Goal: Find specific page/section: Find specific page/section

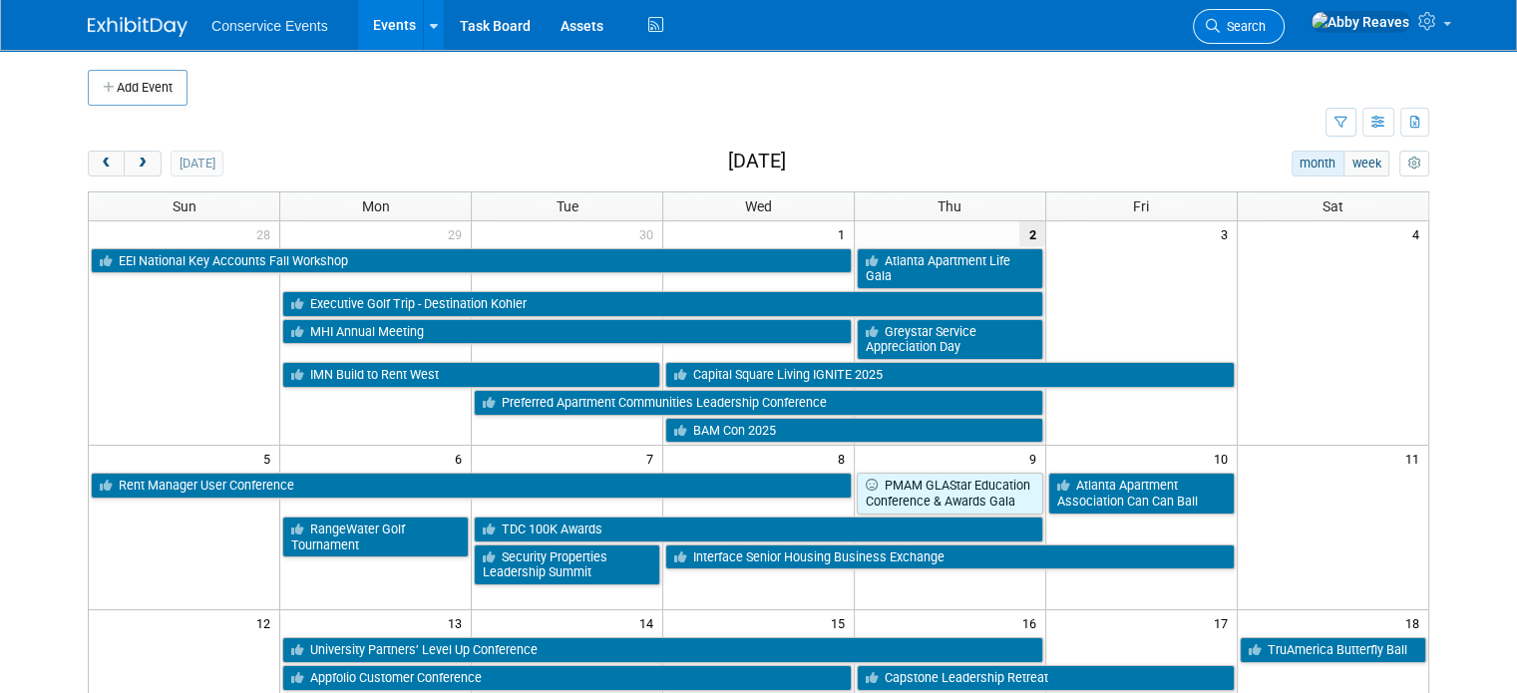
click at [1266, 32] on span "Search" at bounding box center [1243, 26] width 46 height 15
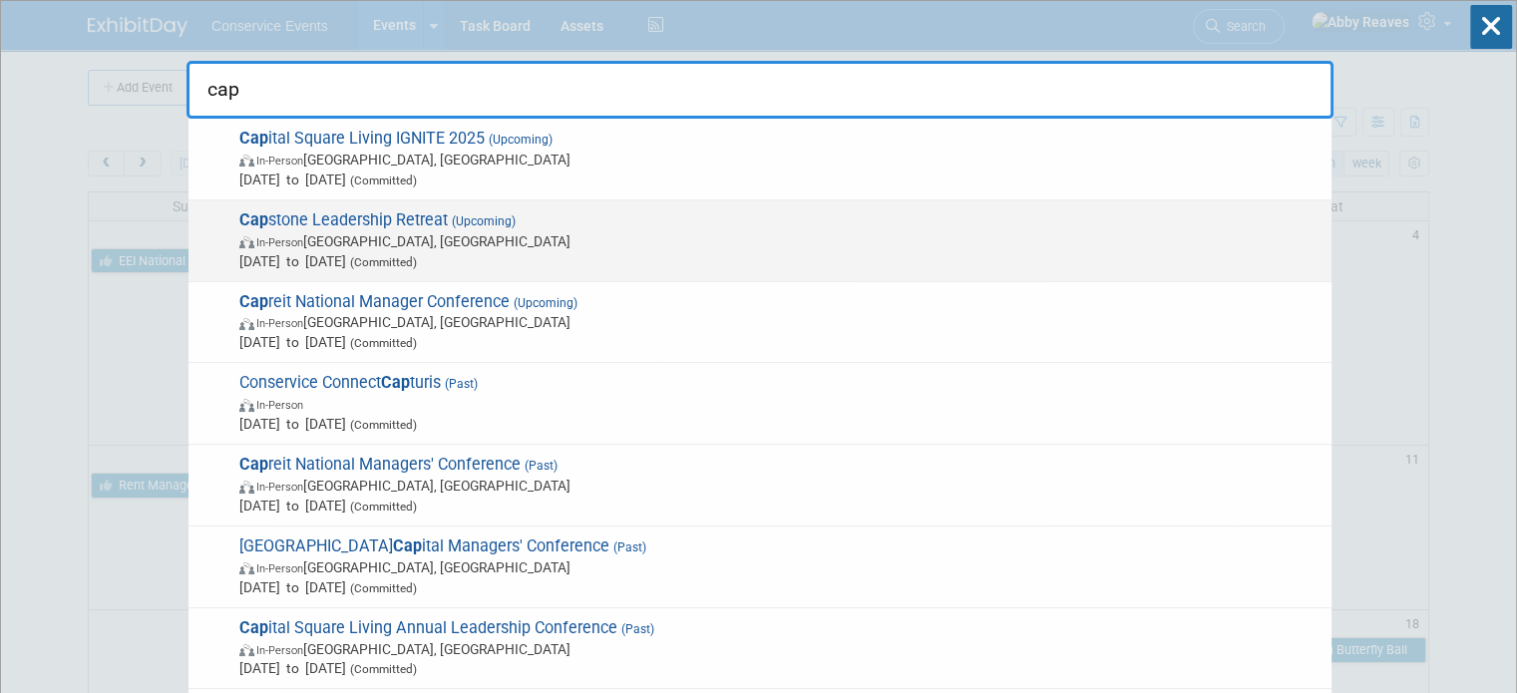
type input "cap"
click at [771, 235] on span "In-Person Lakeway, TX" at bounding box center [780, 241] width 1082 height 20
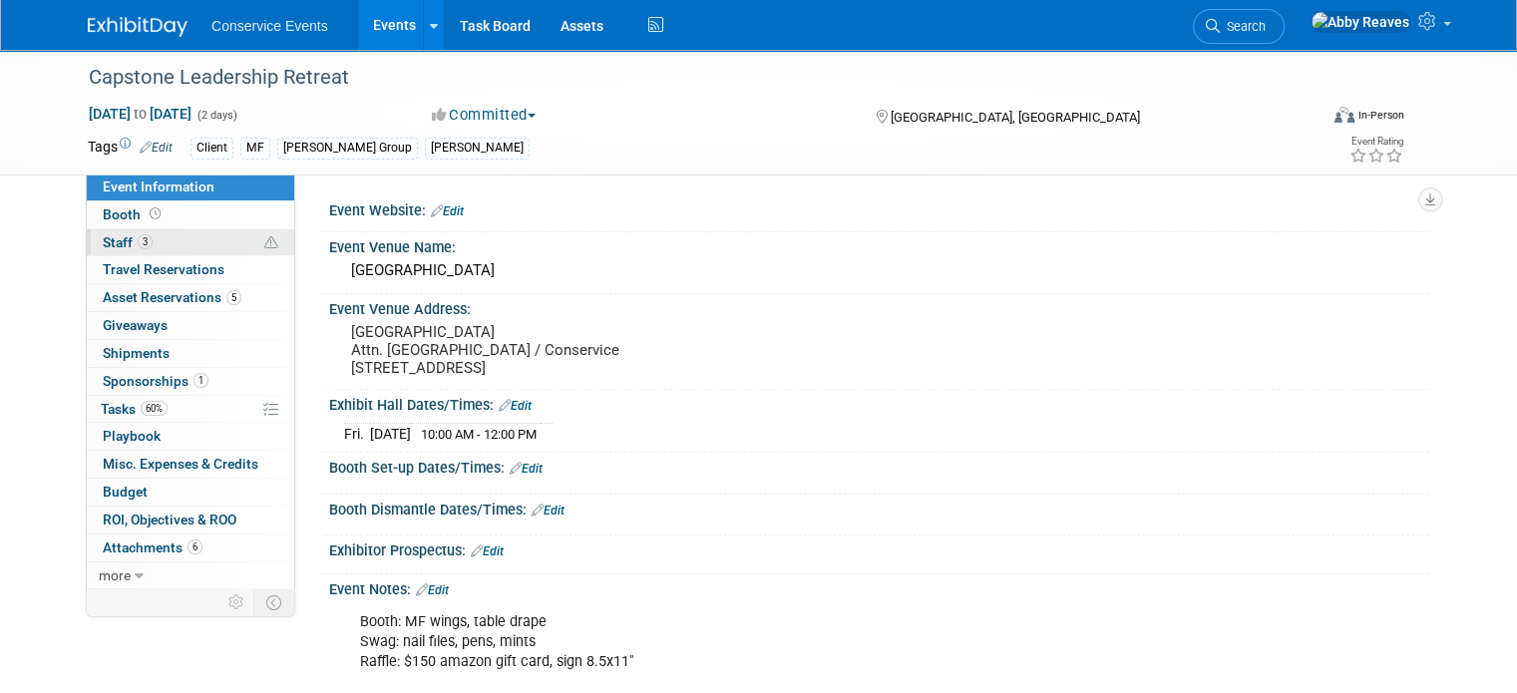
click at [173, 252] on link "3 Staff 3" at bounding box center [190, 242] width 207 height 27
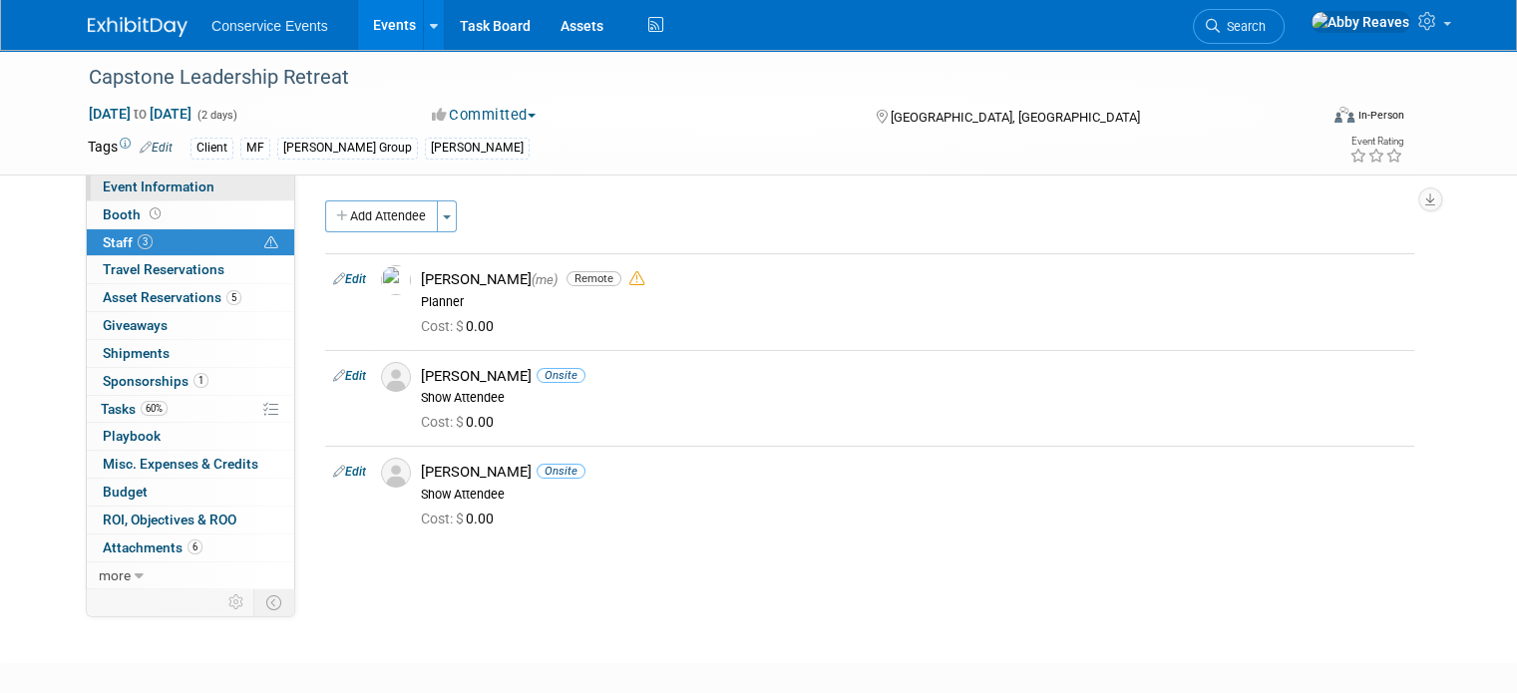
click at [201, 194] on link "Event Information" at bounding box center [190, 187] width 207 height 27
